Goal: Task Accomplishment & Management: Manage account settings

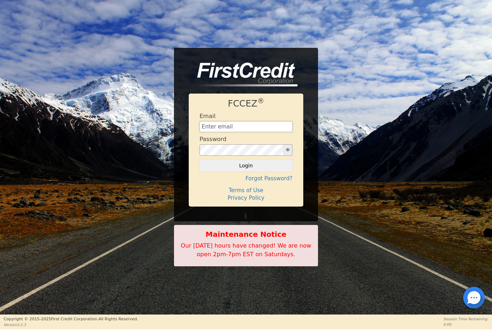
type input "[EMAIL_ADDRESS][DOMAIN_NAME]"
click at [246, 166] on button "Login" at bounding box center [245, 165] width 93 height 12
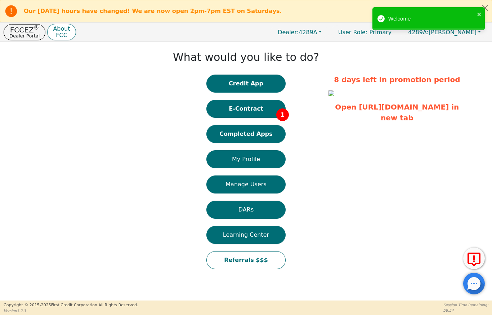
click at [266, 111] on button "E-Contract 1" at bounding box center [245, 109] width 79 height 18
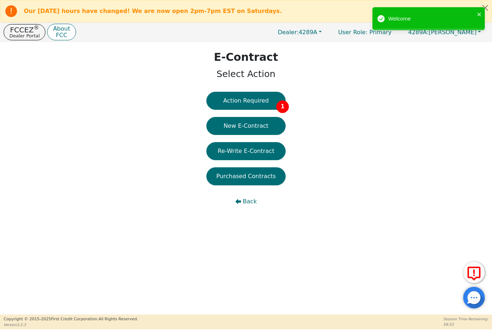
click at [256, 105] on button "Action Required 1" at bounding box center [245, 101] width 79 height 18
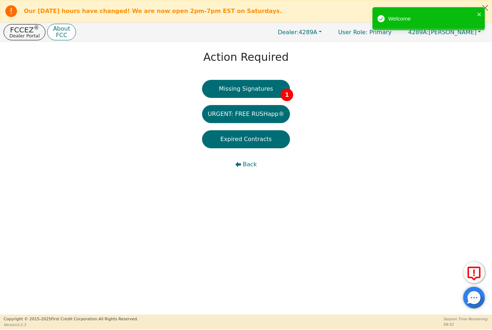
click at [261, 90] on button "Missing Signatures 1" at bounding box center [246, 89] width 88 height 18
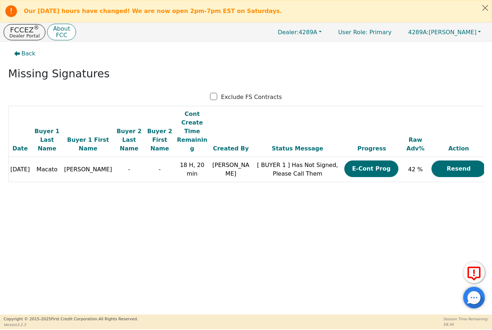
click at [419, 157] on td "42 %" at bounding box center [415, 169] width 29 height 25
click at [408, 166] on span "42 %" at bounding box center [415, 169] width 15 height 7
click at [26, 58] on span "Back" at bounding box center [29, 53] width 14 height 9
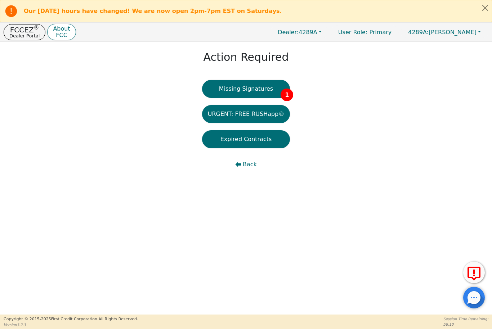
click at [266, 89] on button "Missing Signatures 1" at bounding box center [246, 89] width 88 height 18
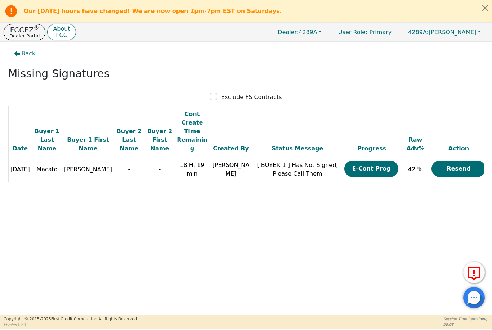
click at [371, 164] on button "E-Cont Prog" at bounding box center [371, 169] width 54 height 17
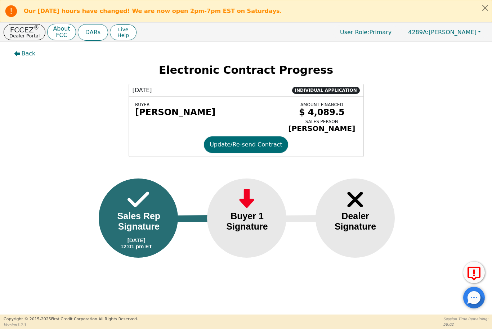
click at [261, 149] on button "Update/Re-send Contract" at bounding box center [246, 144] width 84 height 17
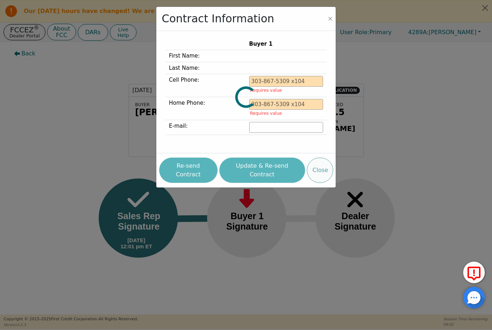
type input "[PHONE_NUMBER]"
type input "[EMAIL_ADDRESS][DOMAIN_NAME]"
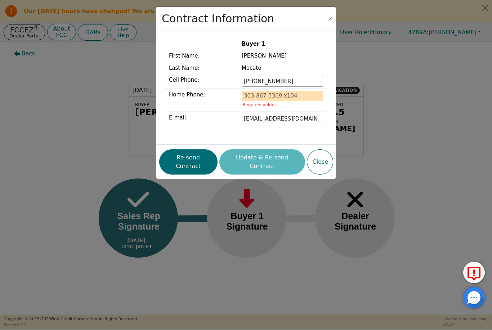
click at [235, 245] on div "Contract Information Buyer 1 First Name: [PERSON_NAME] Last Name: [PERSON_NAME]…" at bounding box center [246, 165] width 492 height 330
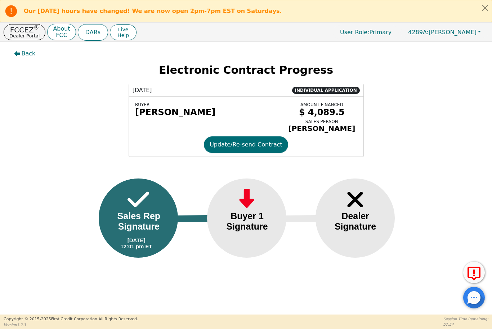
click at [256, 236] on div at bounding box center [246, 218] width 79 height 79
click at [365, 197] on img at bounding box center [355, 199] width 22 height 25
click at [269, 287] on div "Back Electronic Contract Progress [DATE] INDIVIDUAL APPLICATION BUYER [PERSON_N…" at bounding box center [246, 178] width 492 height 273
click at [28, 35] on p "Dealer Portal" at bounding box center [24, 35] width 30 height 5
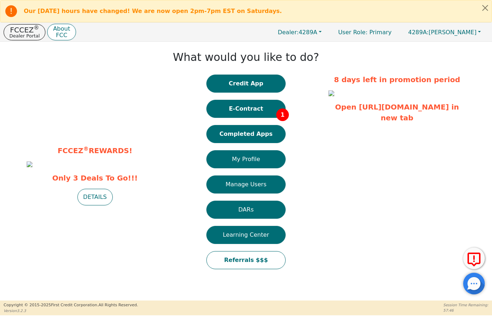
click at [27, 35] on p "Dealer Portal" at bounding box center [24, 35] width 30 height 5
